Goal: Check status

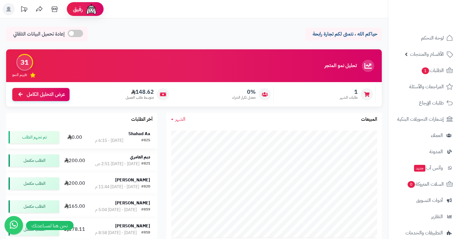
click at [116, 136] on div "Shahad Aa" at bounding box center [122, 134] width 55 height 6
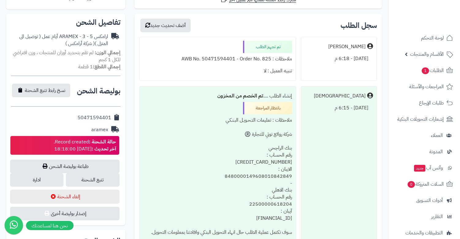
scroll to position [227, 0]
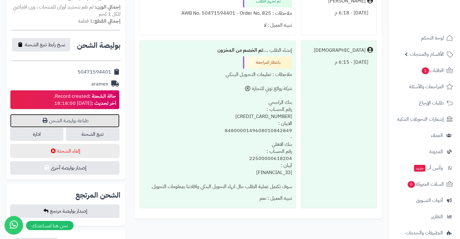
click at [100, 120] on link "طباعة بوليصة الشحن" at bounding box center [64, 120] width 109 height 13
